Goal: Use online tool/utility: Use online tool/utility

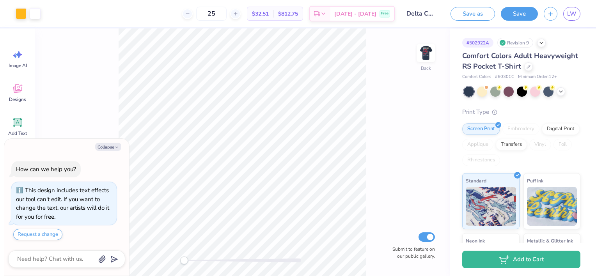
type textarea "x"
click at [227, 14] on input "25" at bounding box center [211, 14] width 30 height 14
type input "2"
type input "30"
type textarea "x"
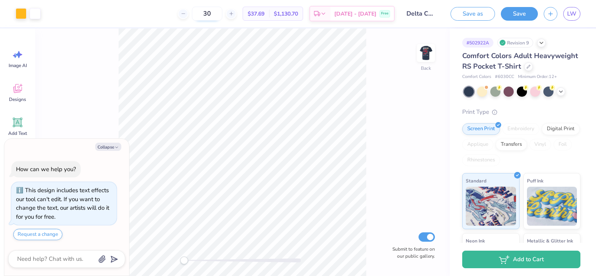
drag, startPoint x: 223, startPoint y: 14, endPoint x: 219, endPoint y: 13, distance: 4.3
click at [220, 14] on input "30" at bounding box center [207, 14] width 30 height 14
type input "3"
type textarea "x"
type input "36"
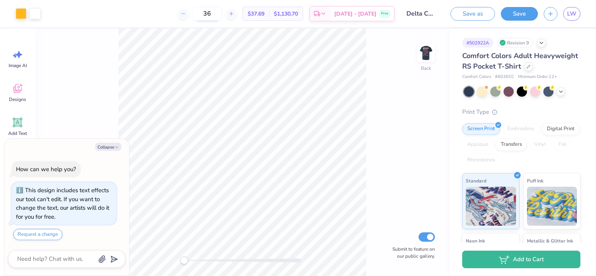
type textarea "x"
type input "37"
type textarea "x"
type input "3"
type textarea "x"
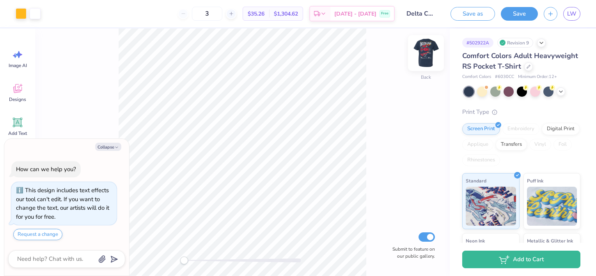
type input "12"
click at [430, 53] on img at bounding box center [425, 52] width 31 height 31
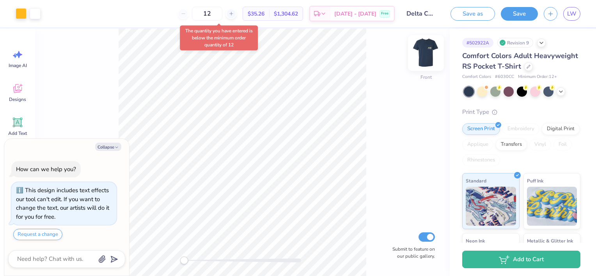
type textarea "x"
click at [241, 13] on div at bounding box center [235, 14] width 11 height 11
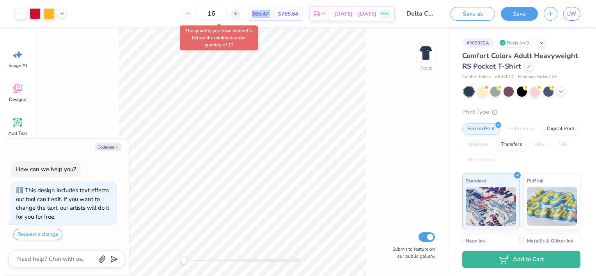
click at [241, 13] on div at bounding box center [235, 14] width 11 height 11
type input "20"
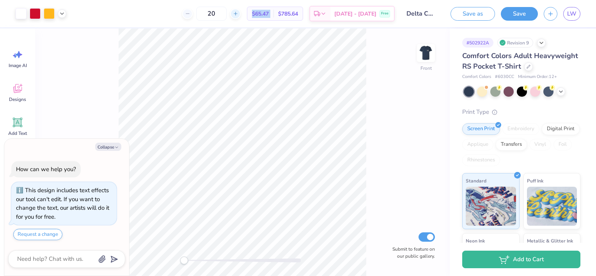
type textarea "x"
click at [236, 16] on div at bounding box center [231, 14] width 11 height 11
click at [234, 16] on icon at bounding box center [231, 13] width 5 height 5
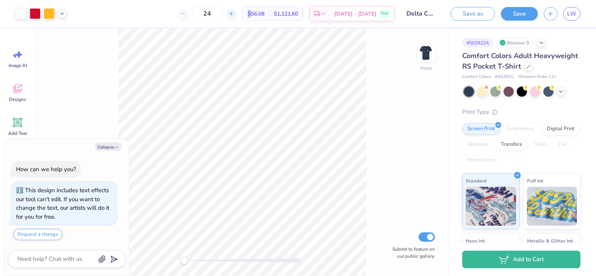
click at [234, 16] on icon at bounding box center [231, 13] width 5 height 5
type input "28"
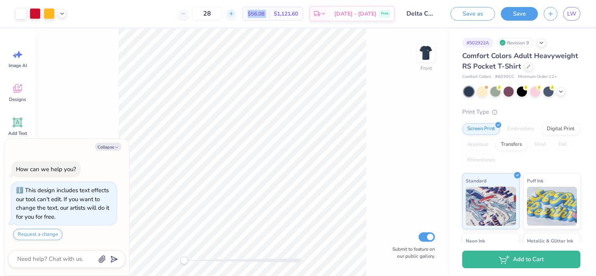
type textarea "x"
click at [234, 16] on icon at bounding box center [231, 13] width 5 height 5
type input "29"
type textarea "x"
click at [236, 16] on div at bounding box center [231, 14] width 11 height 11
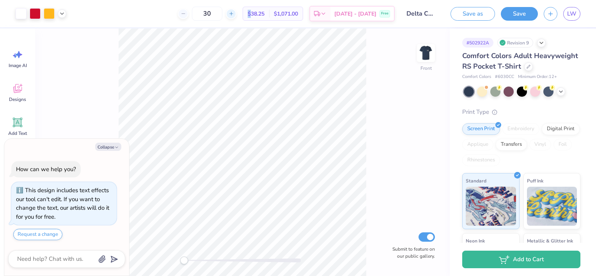
click at [236, 17] on div at bounding box center [231, 14] width 11 height 11
click at [236, 18] on div at bounding box center [231, 14] width 11 height 11
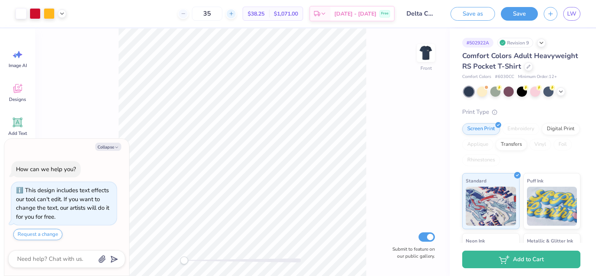
click at [236, 15] on div at bounding box center [231, 14] width 11 height 11
type input "36"
type textarea "x"
click at [236, 14] on div at bounding box center [231, 14] width 11 height 11
type input "37"
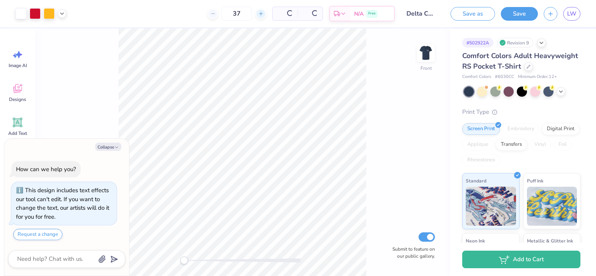
type textarea "x"
click at [236, 8] on div "37" at bounding box center [207, 14] width 59 height 14
click at [186, 12] on icon at bounding box center [183, 13] width 5 height 5
type input "36"
type textarea "x"
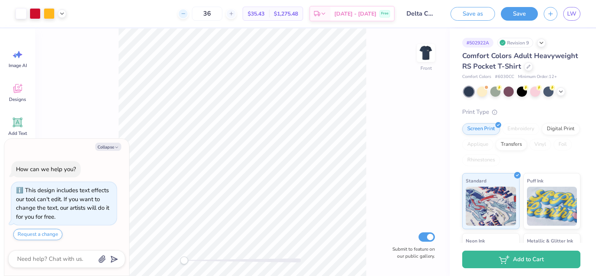
click at [186, 12] on icon at bounding box center [183, 13] width 5 height 5
type input "35"
type textarea "x"
click at [234, 15] on icon at bounding box center [231, 13] width 5 height 5
type input "36"
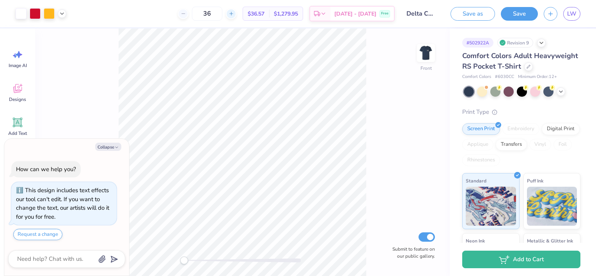
type textarea "x"
